Goal: Navigation & Orientation: Find specific page/section

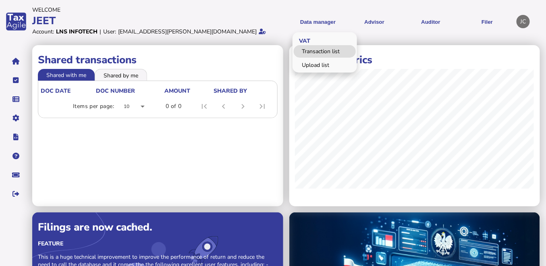
click at [321, 53] on link "Transaction list" at bounding box center [325, 51] width 62 height 12
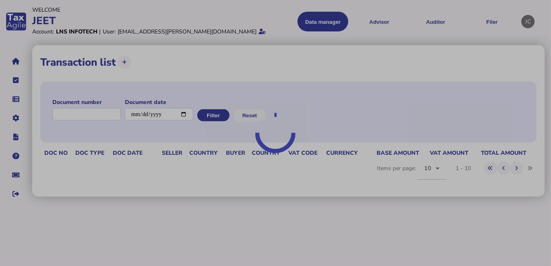
click at [323, 22] on div at bounding box center [275, 133] width 551 height 266
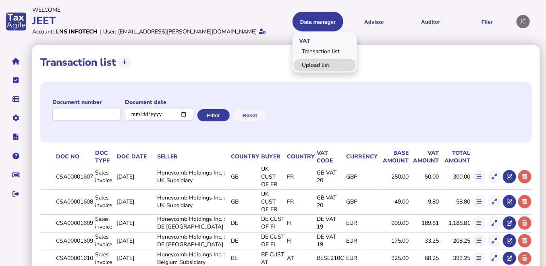
click at [316, 62] on link "Upload list" at bounding box center [325, 65] width 62 height 12
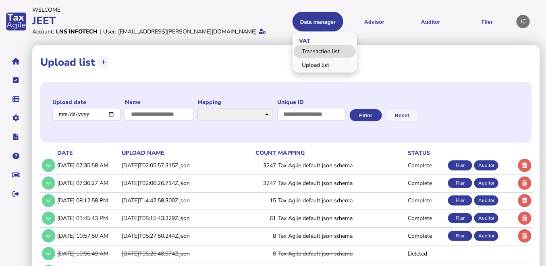
click at [317, 53] on link "Transaction list" at bounding box center [325, 51] width 62 height 12
